Goal: Information Seeking & Learning: Learn about a topic

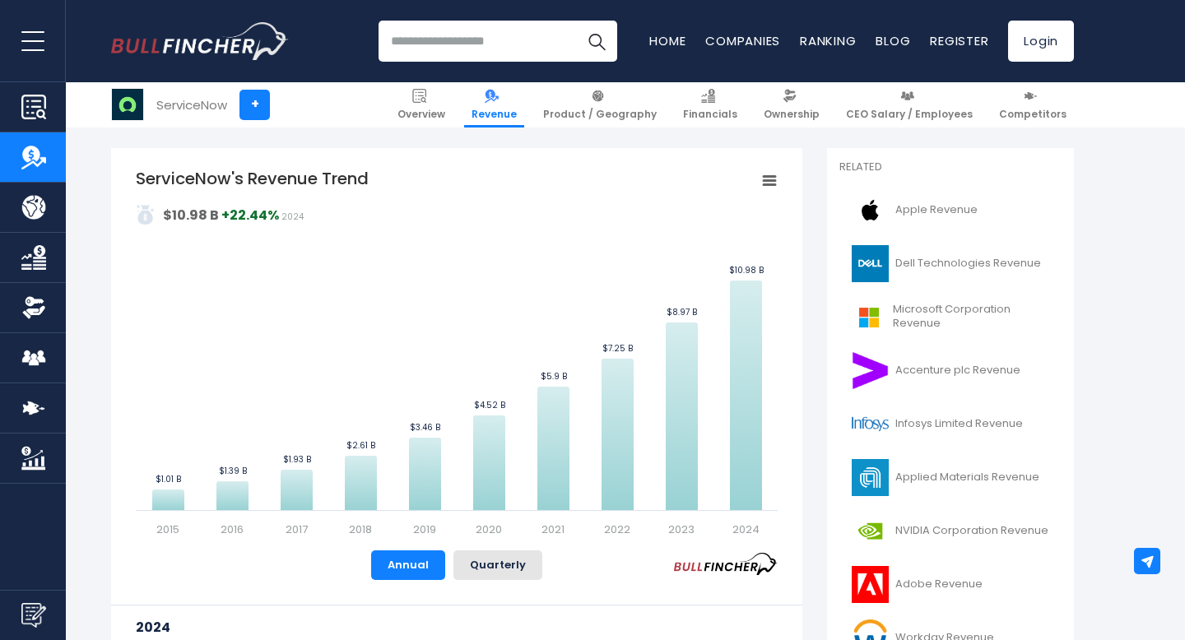
scroll to position [401, 0]
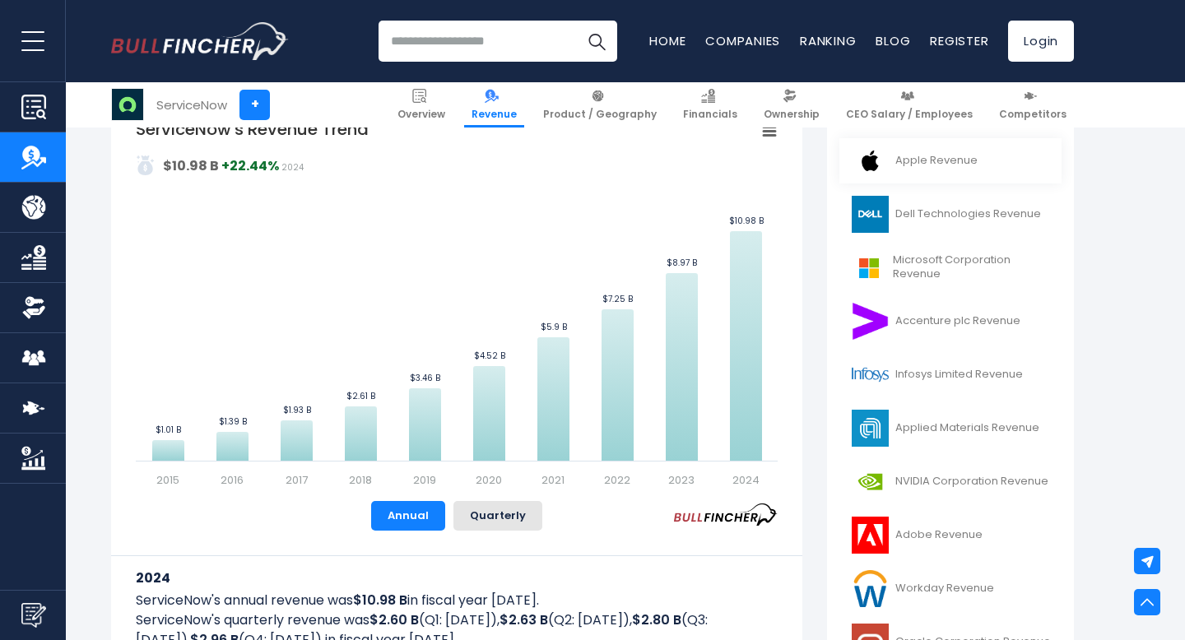
click at [893, 162] on link "Apple Revenue" at bounding box center [951, 160] width 222 height 45
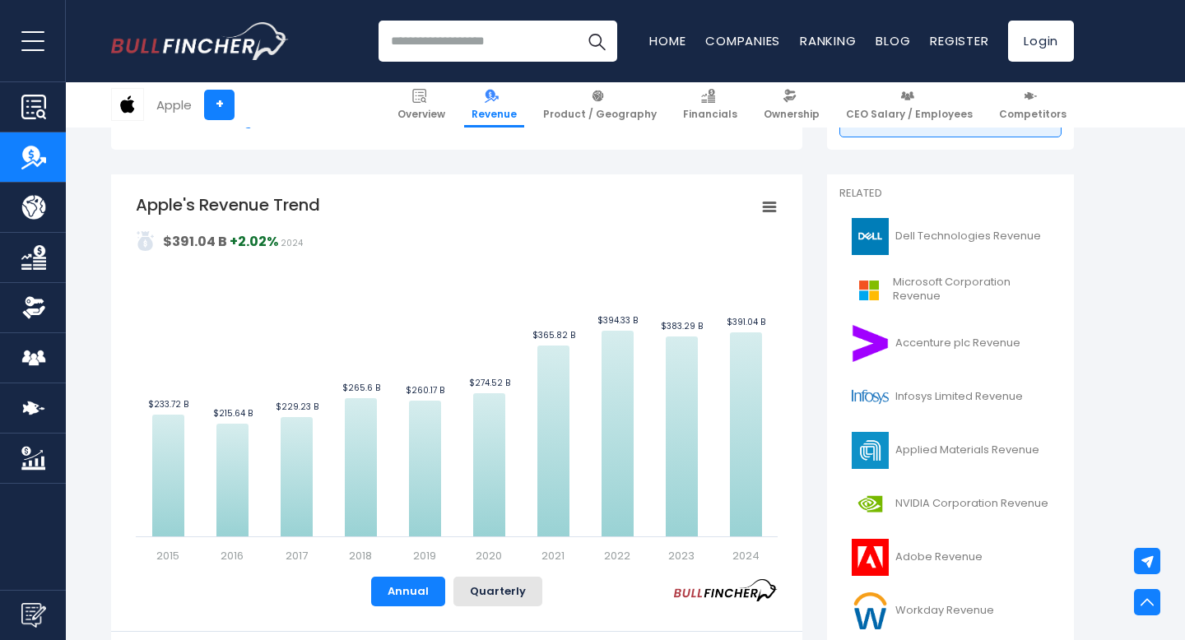
scroll to position [322, 0]
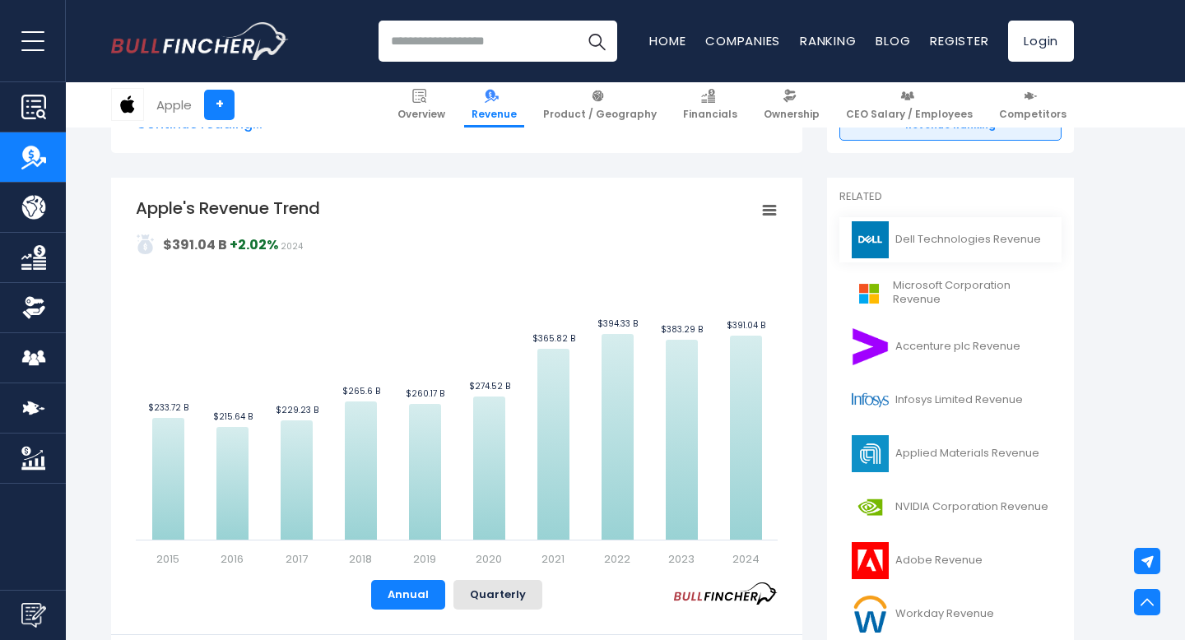
click at [925, 248] on link "Dell Technologies Revenue" at bounding box center [951, 239] width 222 height 45
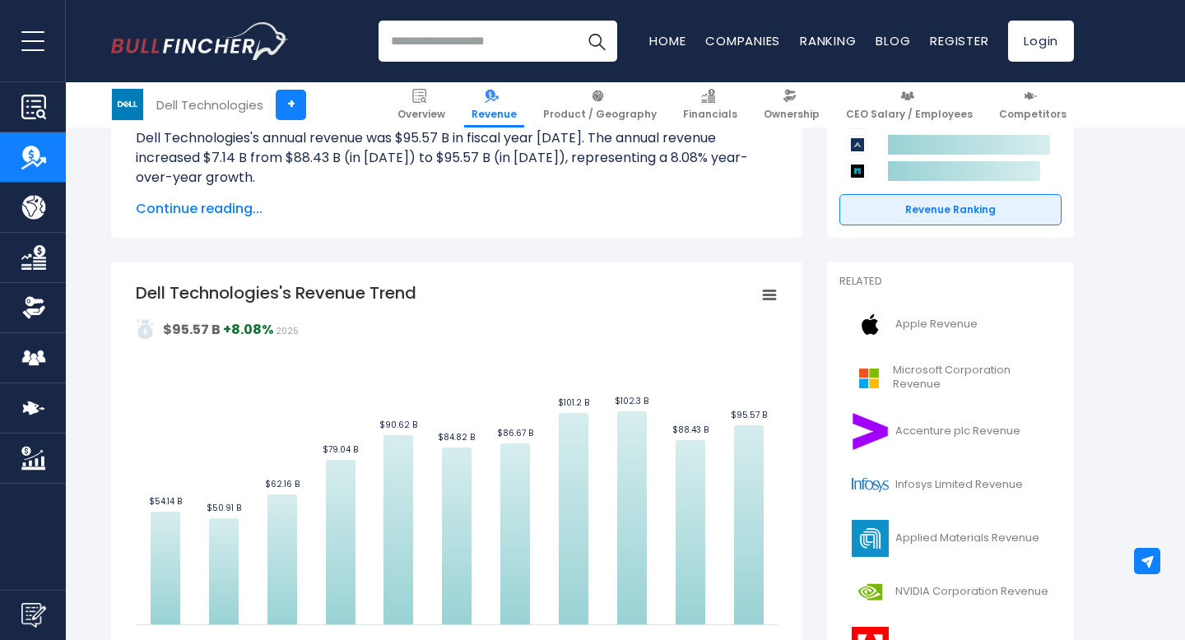
scroll to position [354, 0]
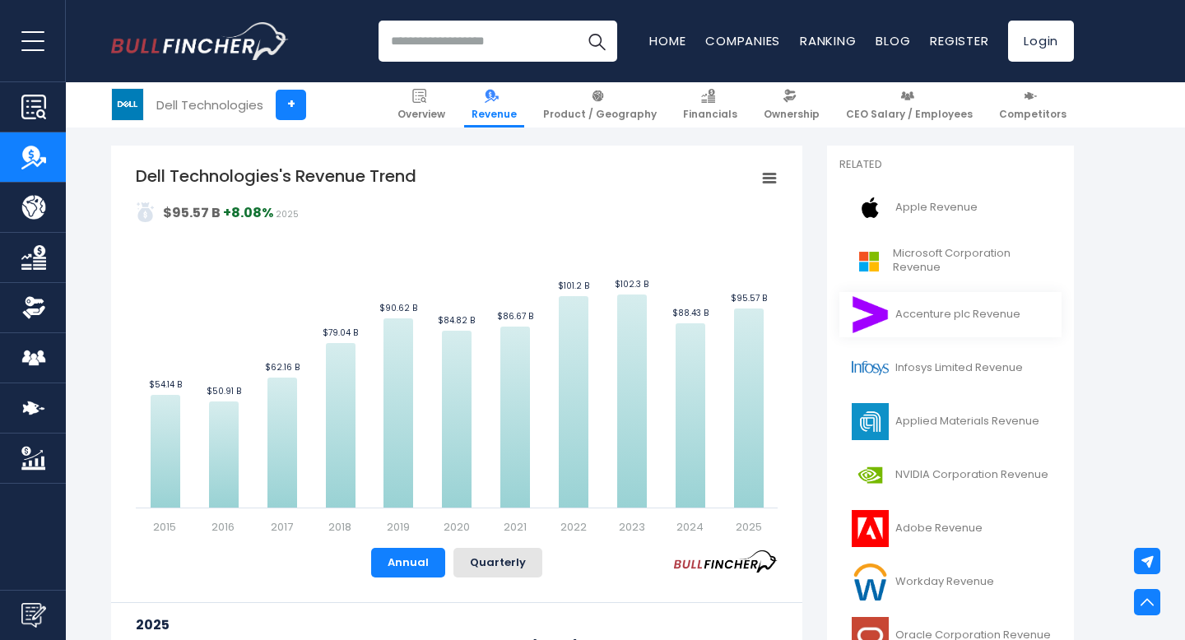
click at [918, 318] on link "Accenture plc Revenue" at bounding box center [951, 314] width 222 height 45
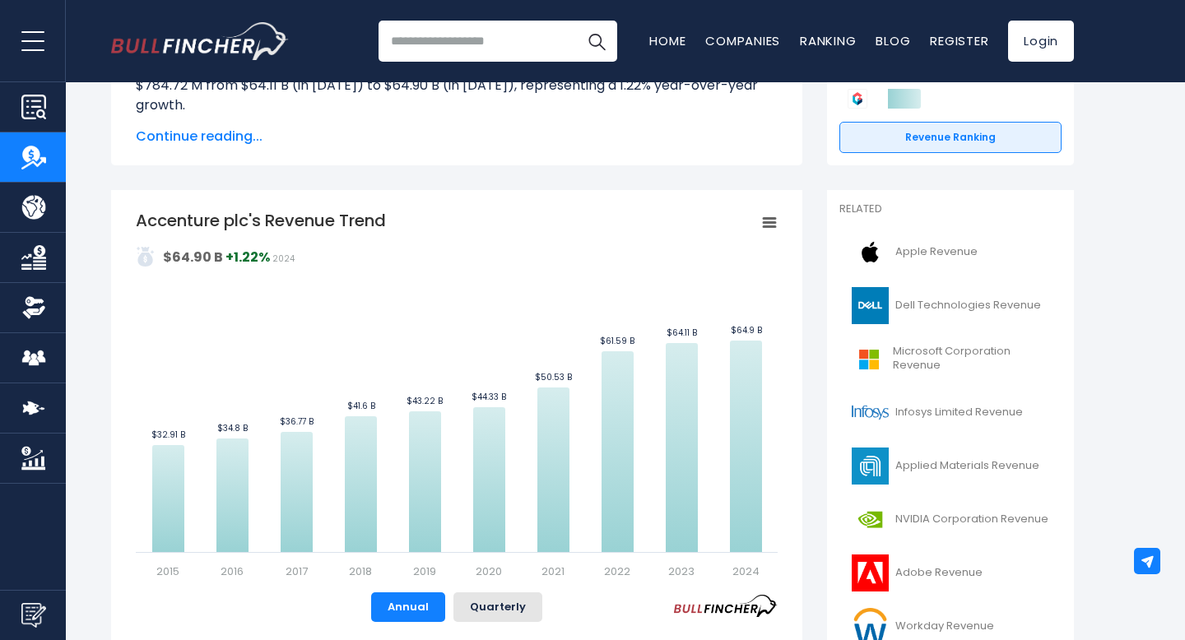
scroll to position [389, 0]
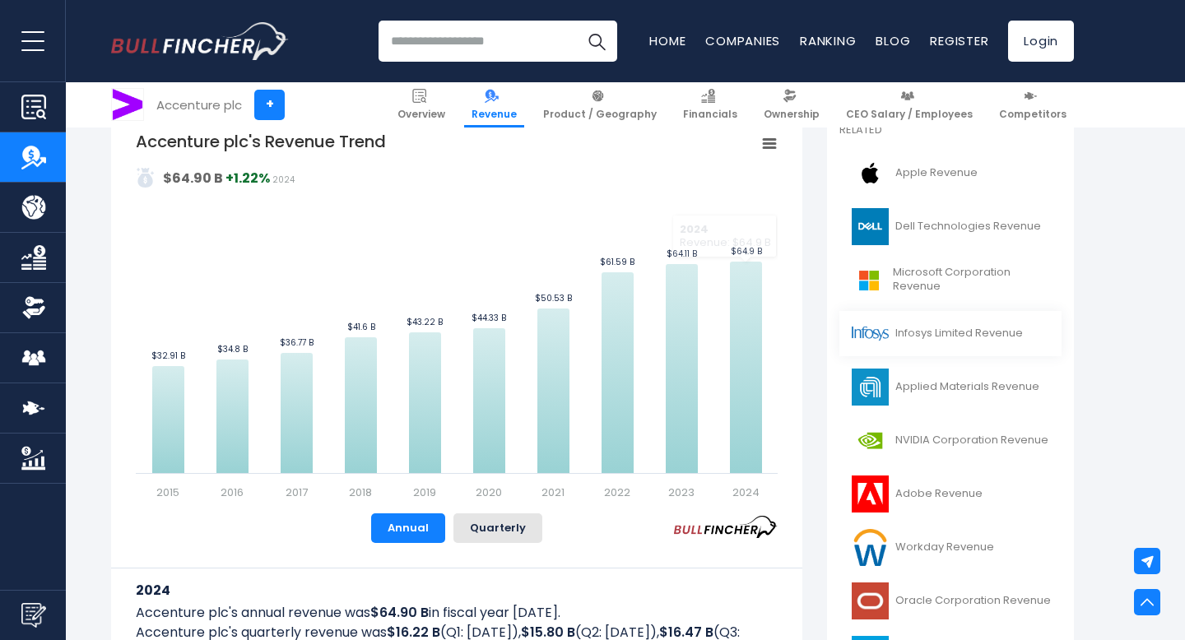
click at [915, 332] on link "Infosys Limited Revenue" at bounding box center [951, 333] width 222 height 45
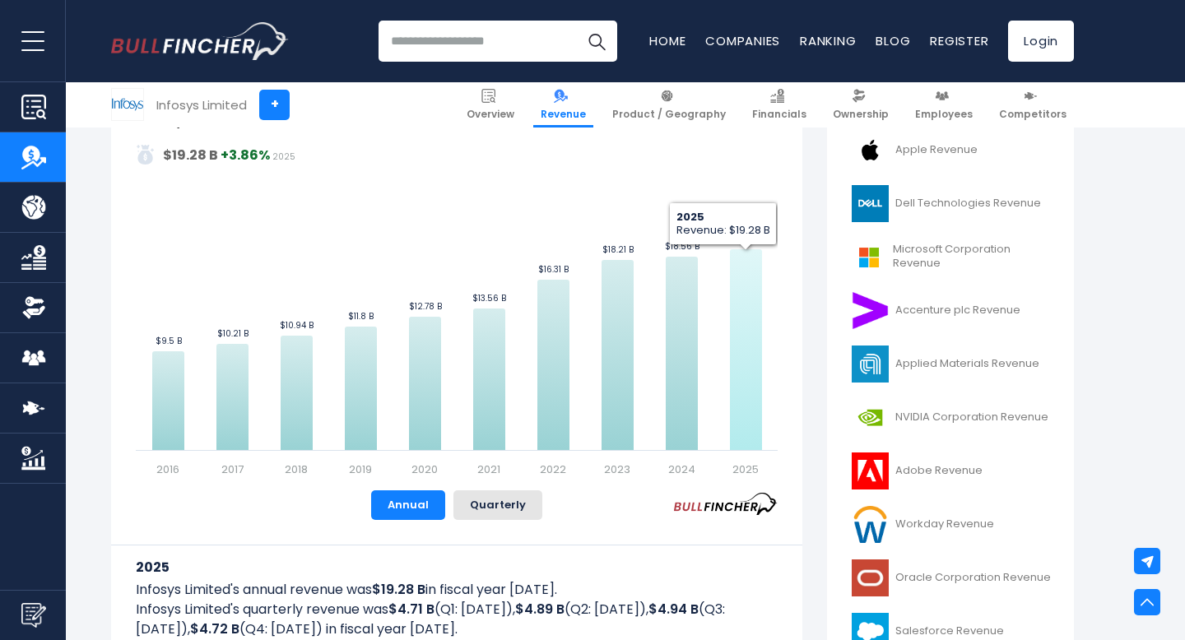
scroll to position [393, 0]
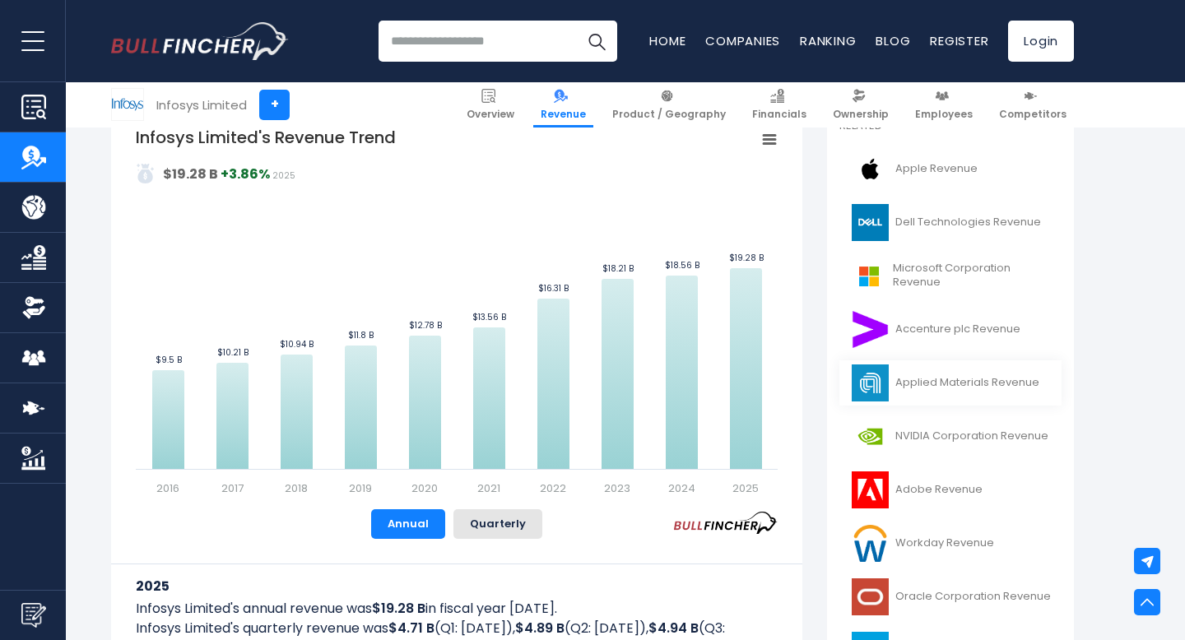
click at [915, 384] on link "Applied Materials Revenue" at bounding box center [951, 383] width 222 height 45
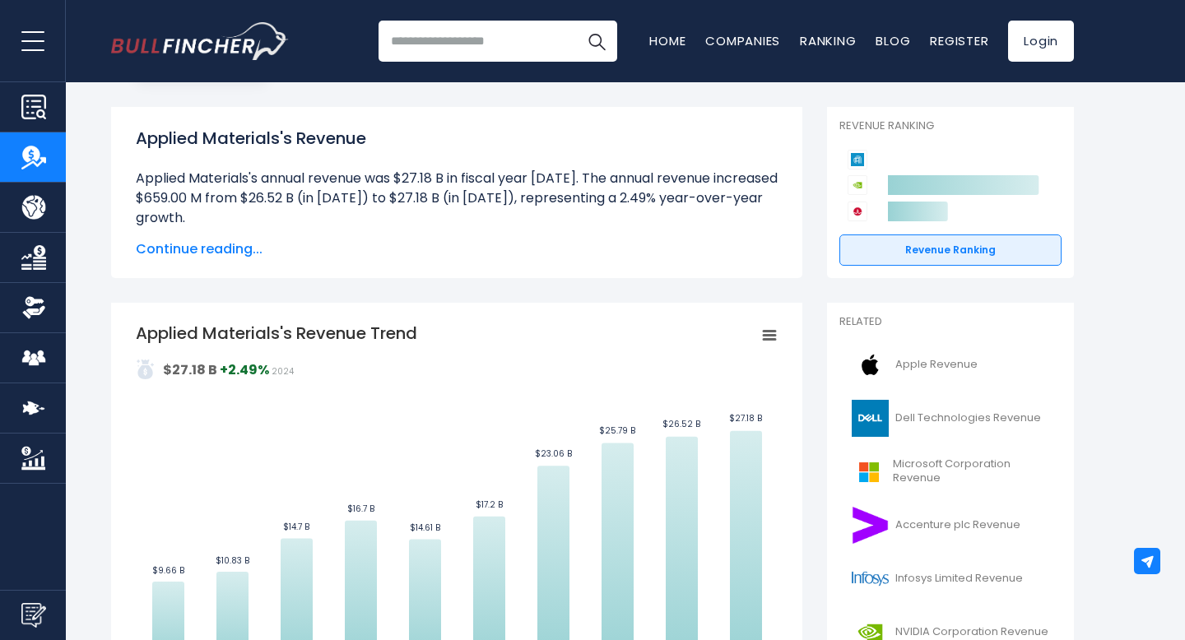
scroll to position [367, 0]
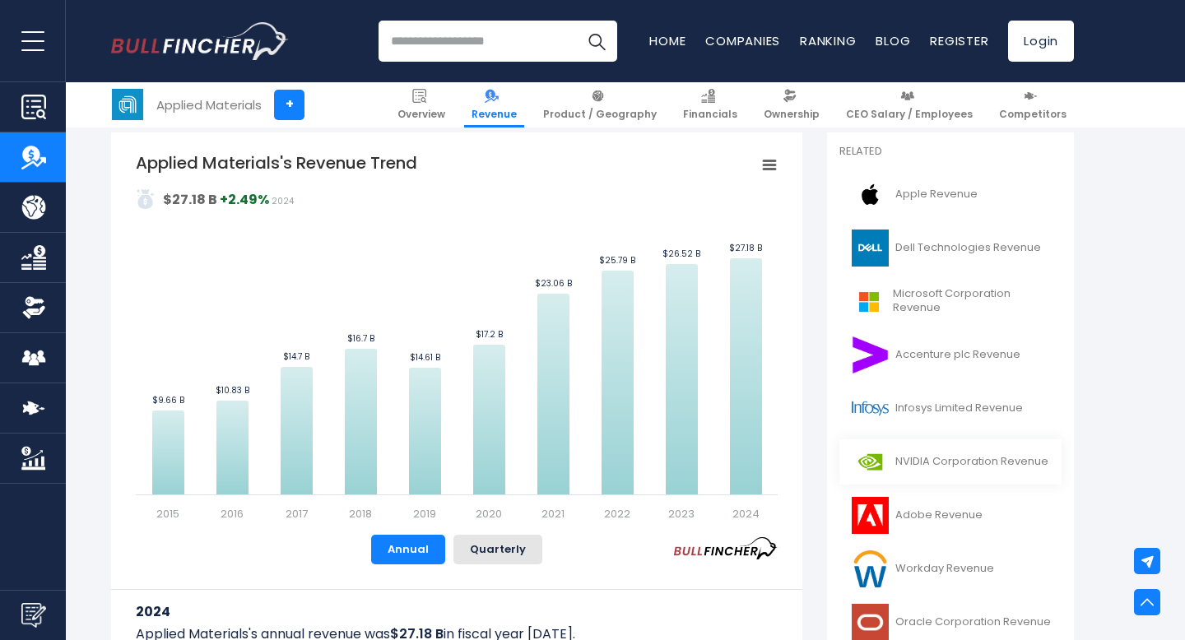
click at [929, 458] on link "NVIDIA Corporation Revenue" at bounding box center [951, 462] width 222 height 45
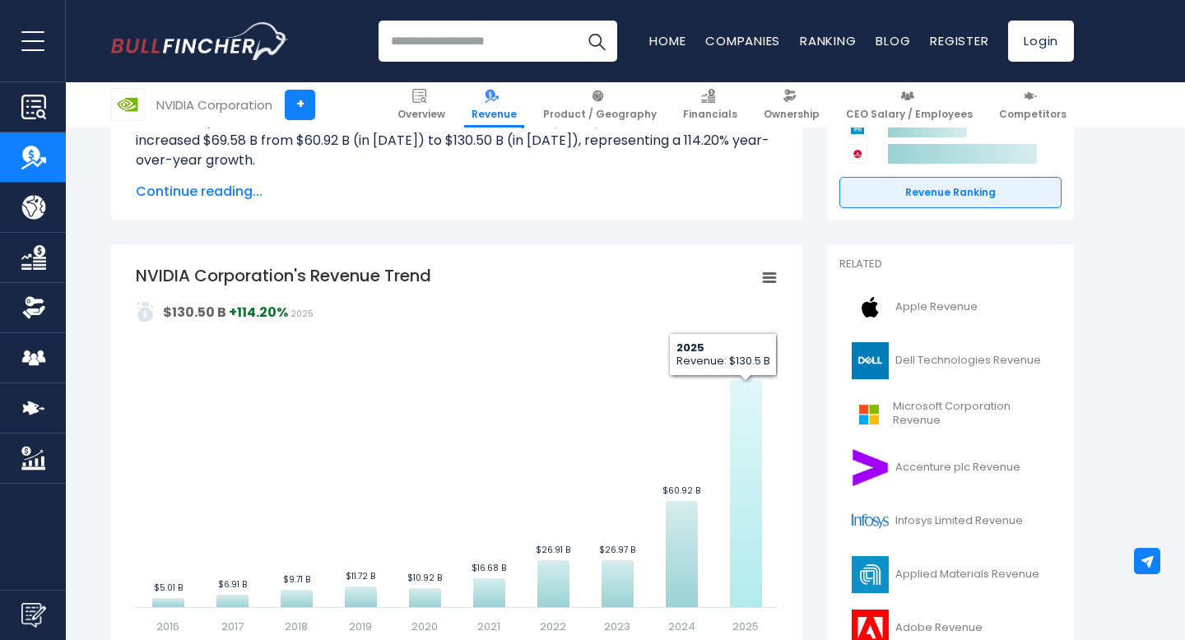
scroll to position [393, 0]
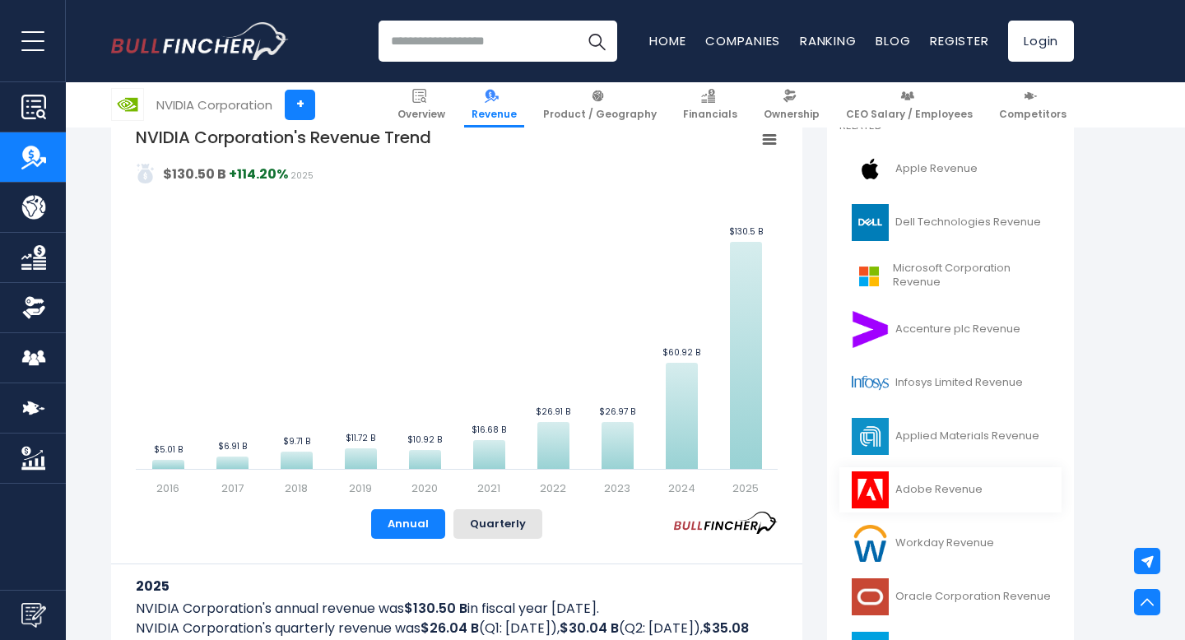
click at [906, 483] on link "Adobe Revenue" at bounding box center [951, 490] width 222 height 45
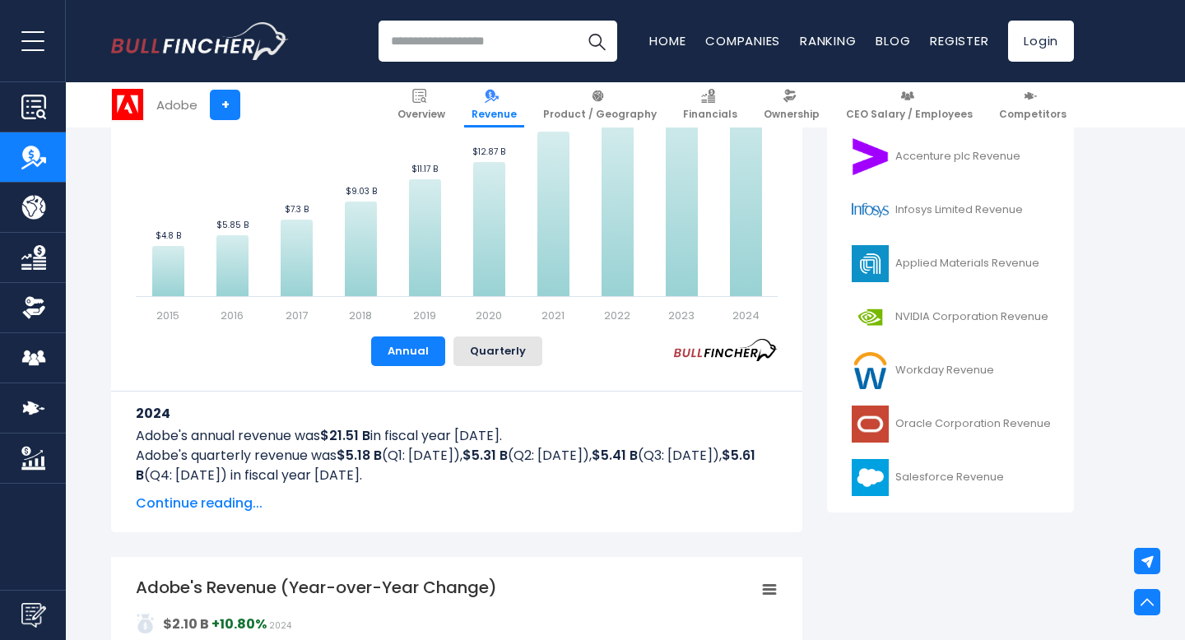
scroll to position [568, 0]
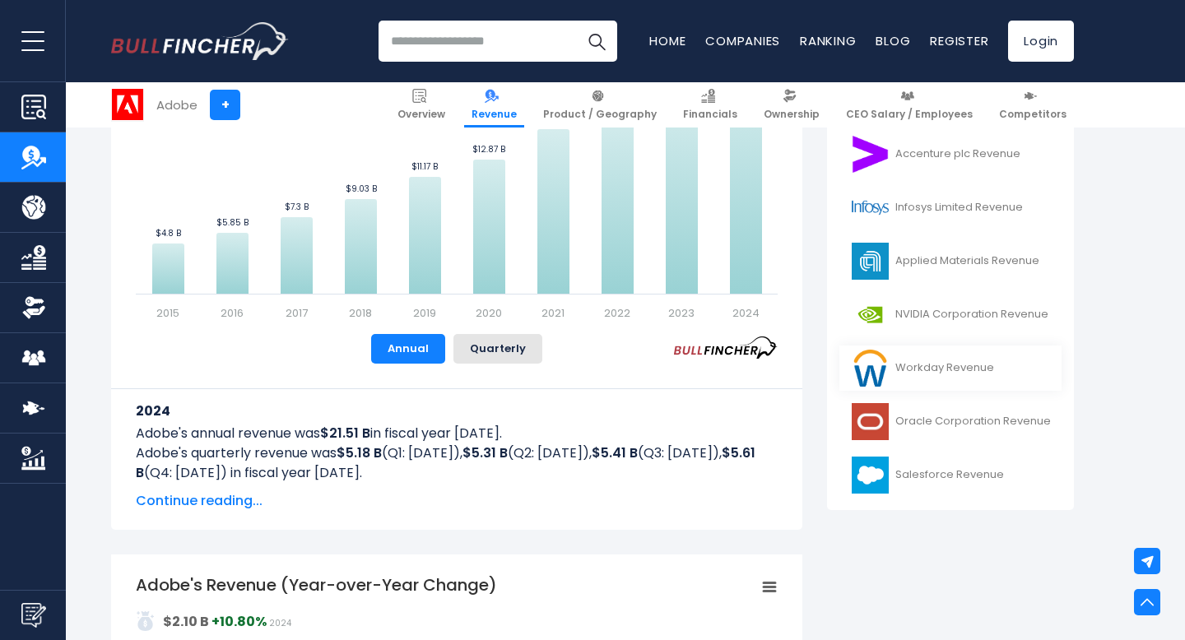
click at [919, 370] on link "Workday Revenue" at bounding box center [951, 368] width 222 height 45
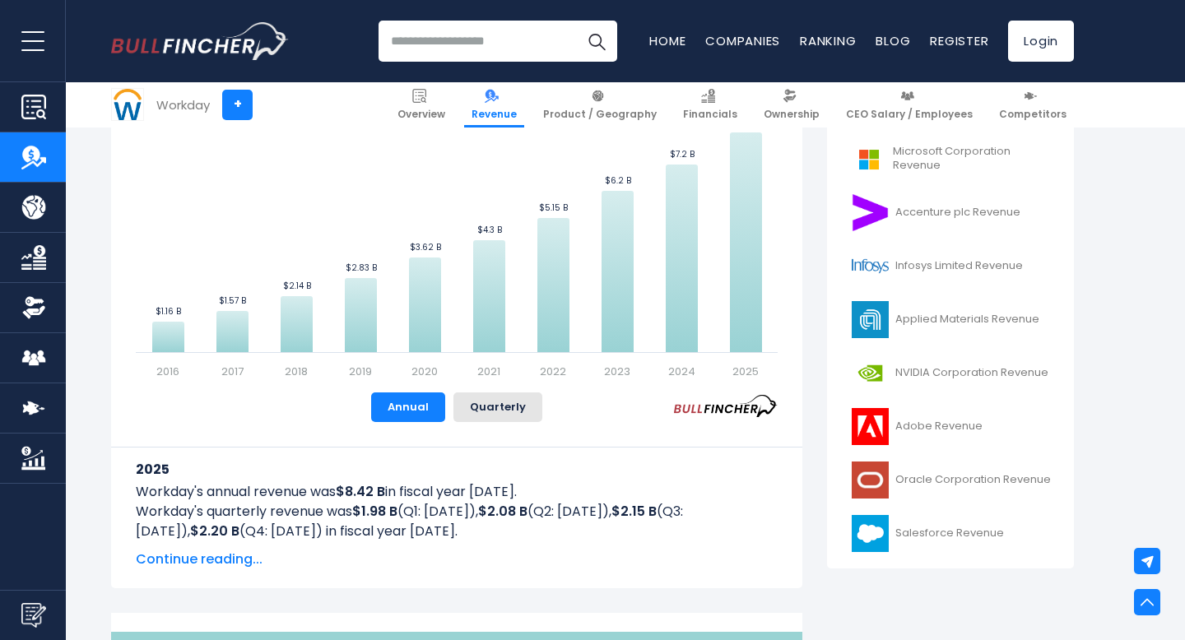
scroll to position [525, 0]
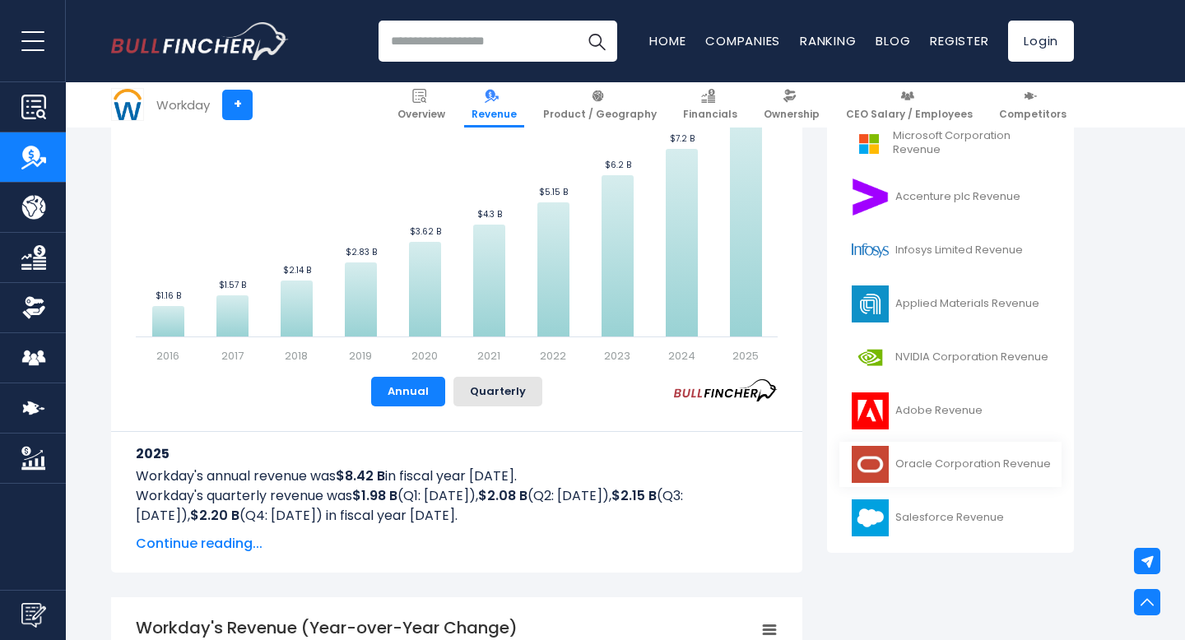
click at [922, 473] on link "Oracle Corporation Revenue" at bounding box center [951, 464] width 222 height 45
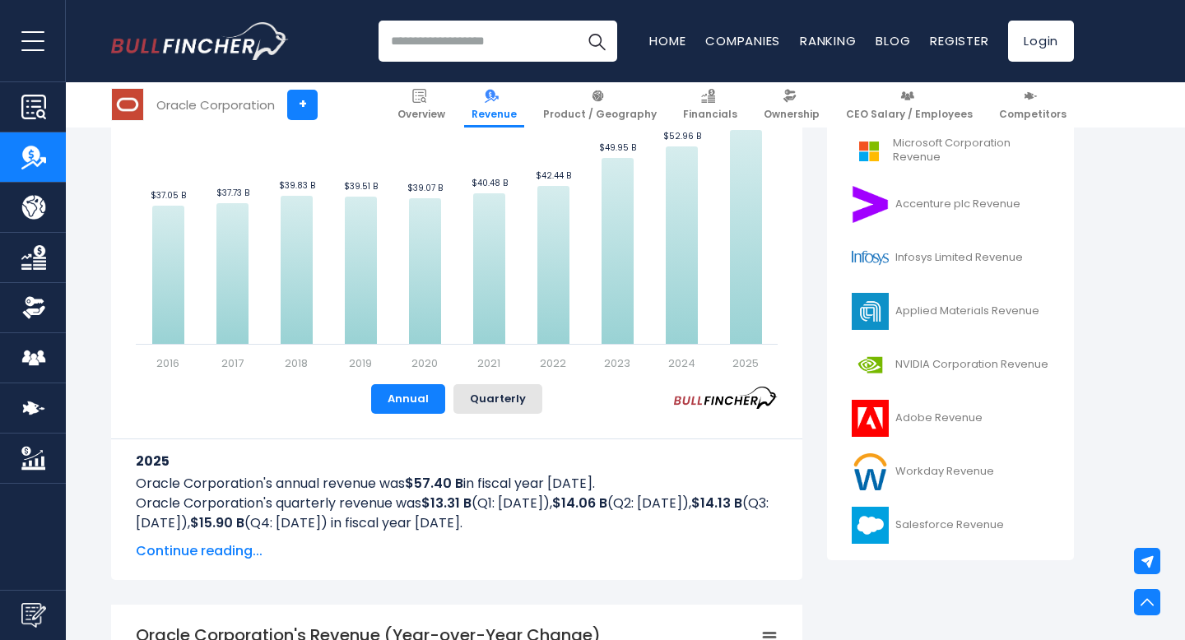
scroll to position [557, 0]
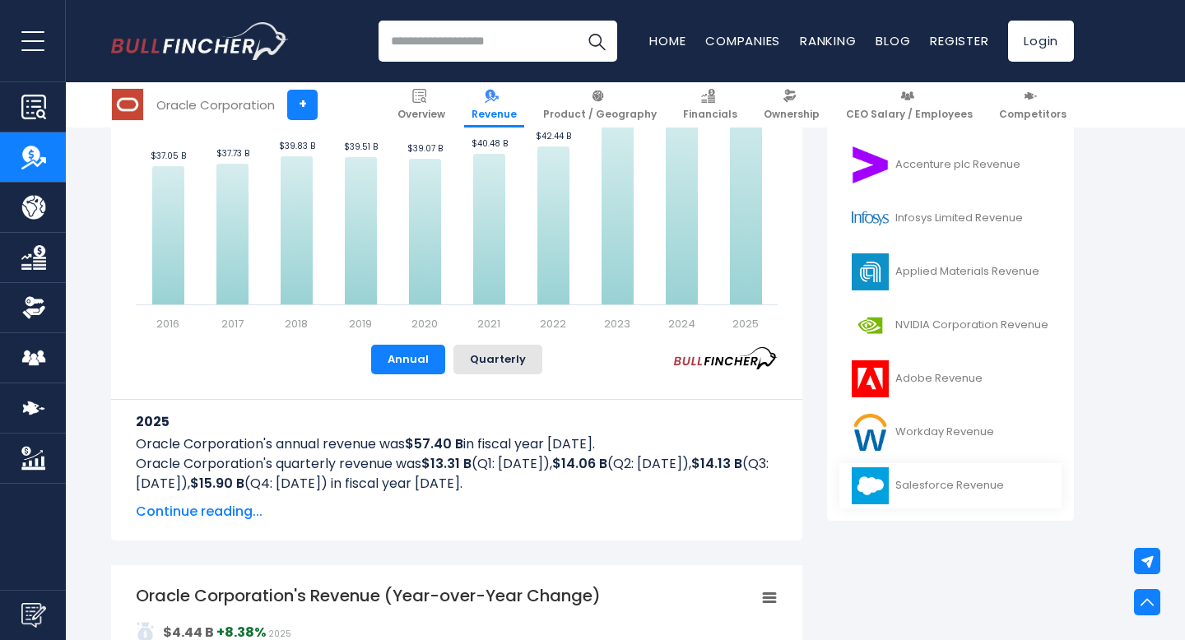
click at [922, 484] on link "Salesforce Revenue" at bounding box center [951, 485] width 222 height 45
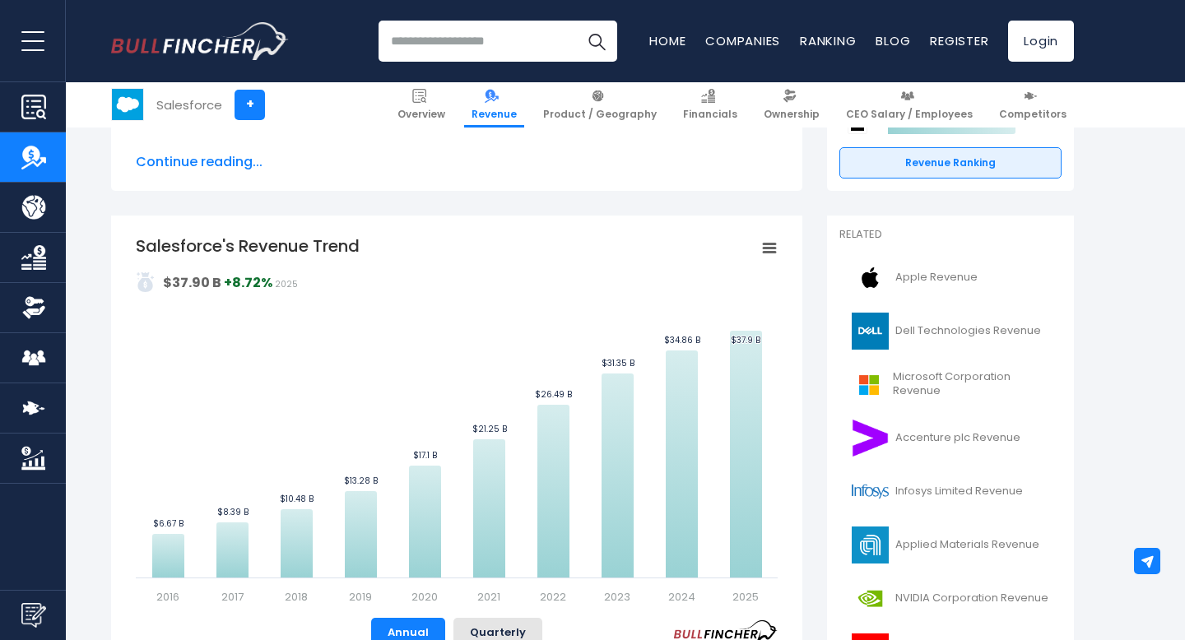
scroll to position [306, 0]
